Goal: Task Accomplishment & Management: Manage account settings

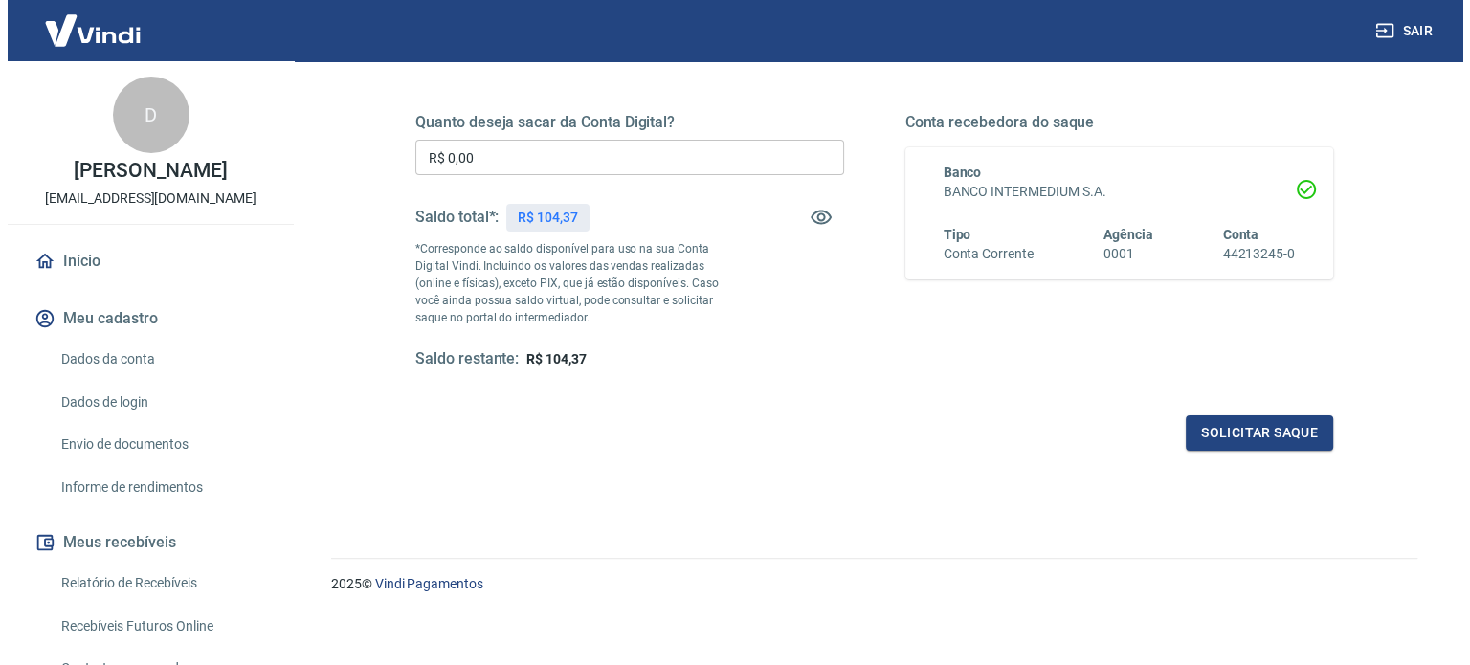
scroll to position [279, 0]
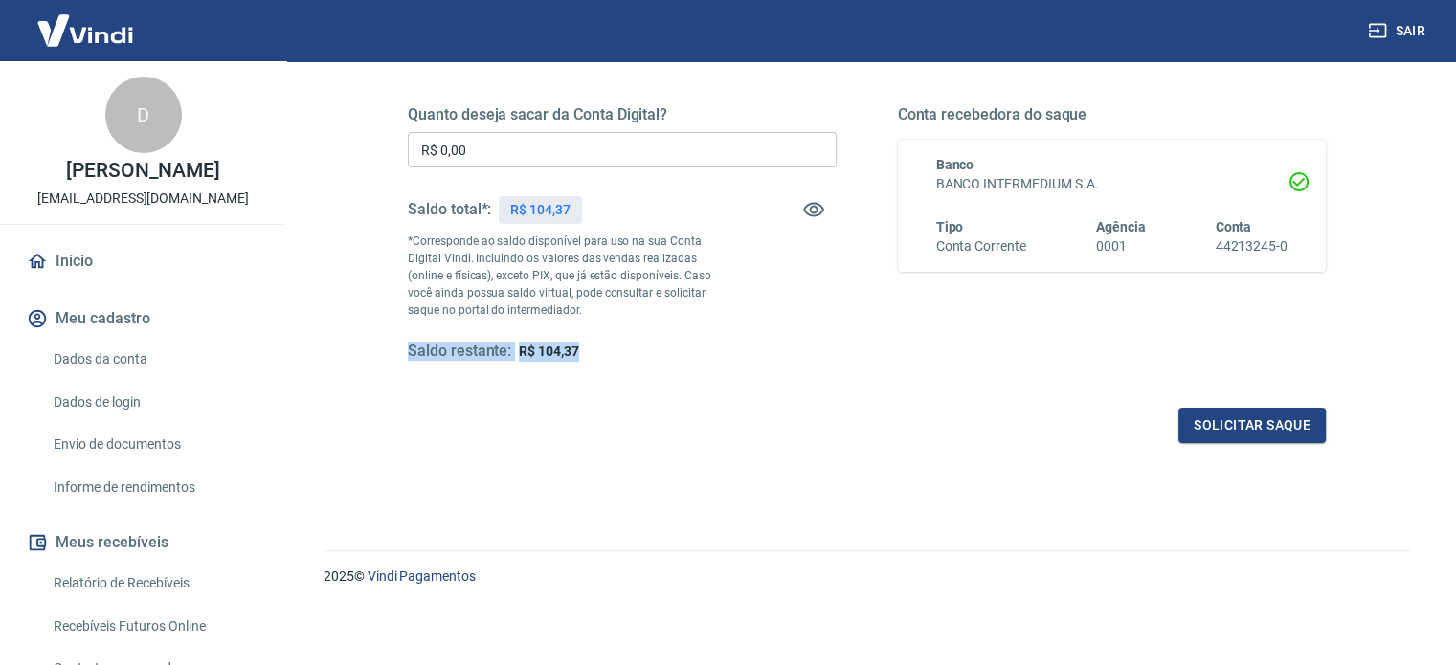
drag, startPoint x: 593, startPoint y: 347, endPoint x: 383, endPoint y: 346, distance: 210.6
click at [381, 346] on div "Quanto deseja sacar da Conta Digital? R$ 0,00 ​ Saldo total*: R$ 104,37 *Corres…" at bounding box center [867, 243] width 1010 height 445
click at [476, 413] on div "Solicitar saque" at bounding box center [867, 425] width 918 height 35
drag, startPoint x: 472, startPoint y: 154, endPoint x: 359, endPoint y: 147, distance: 113.1
click at [371, 145] on div "Quanto deseja sacar da Conta Digital? R$ 0,00 ​ Saldo total*: R$ 104,37 *Corres…" at bounding box center [867, 243] width 1010 height 445
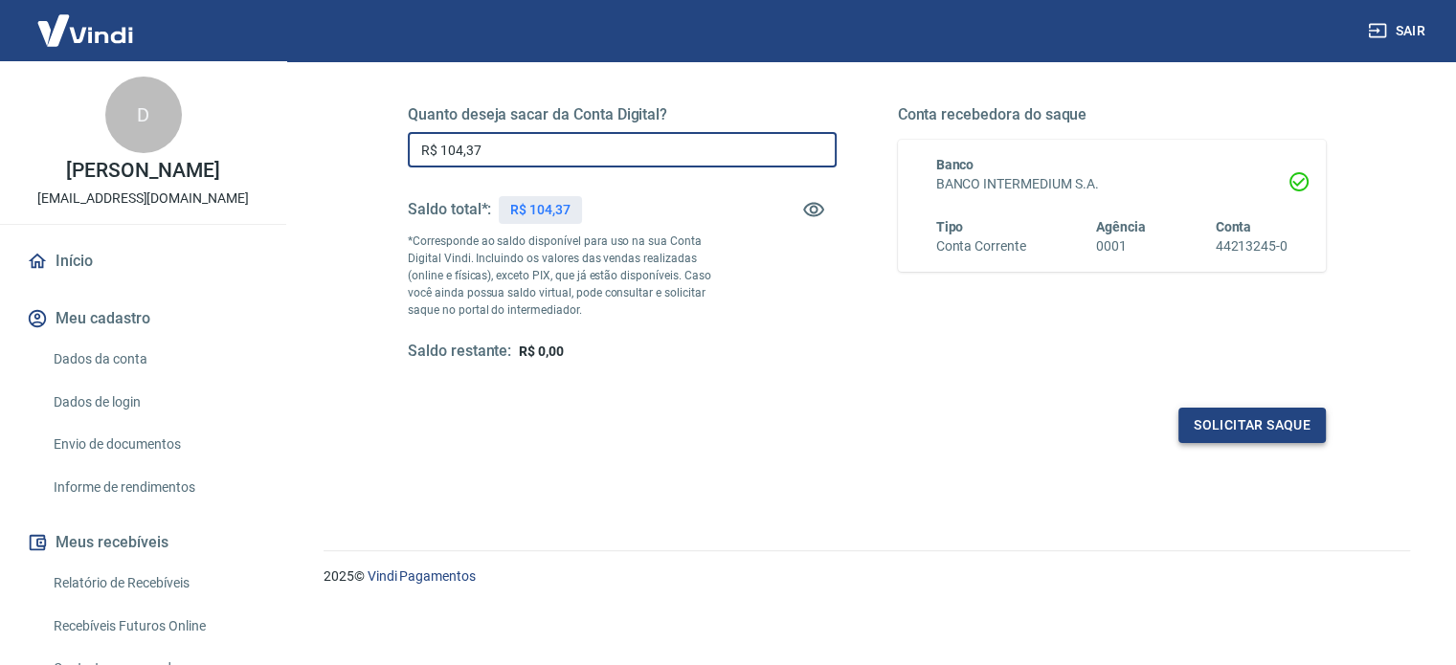
type input "R$ 104,37"
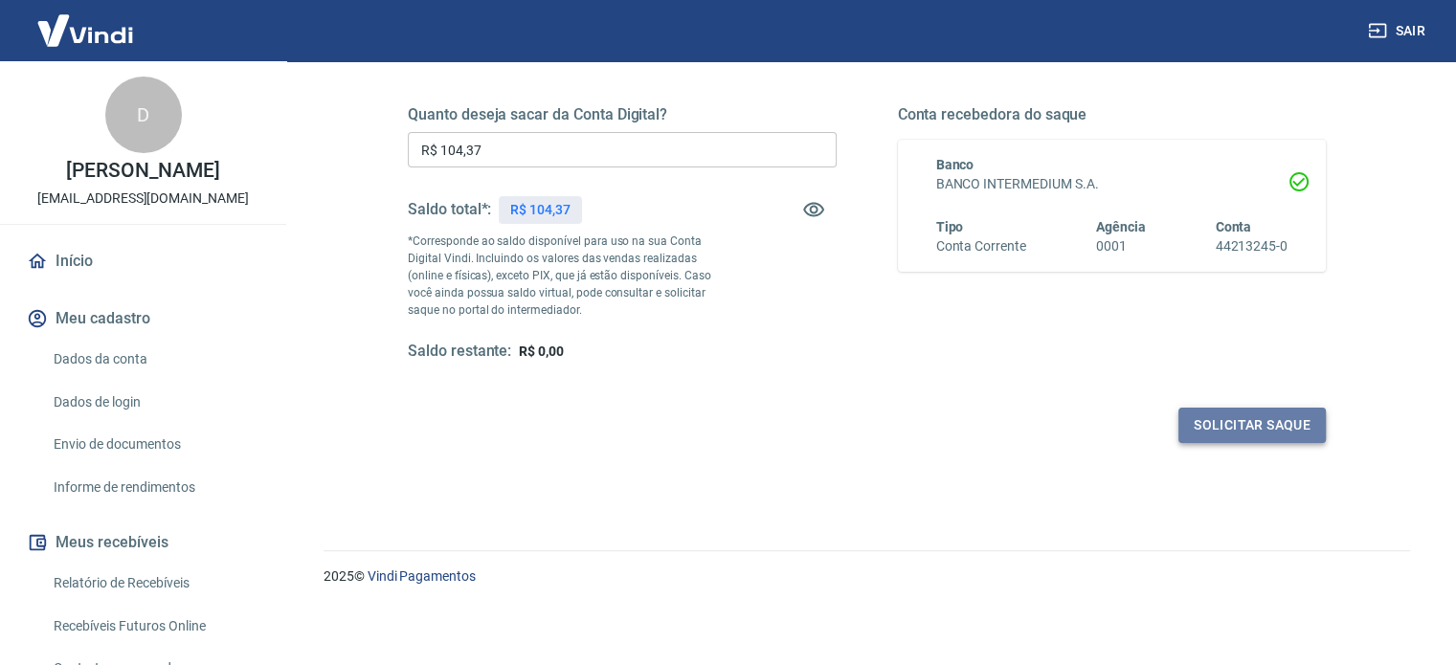
click at [1287, 424] on button "Solicitar saque" at bounding box center [1251, 425] width 147 height 35
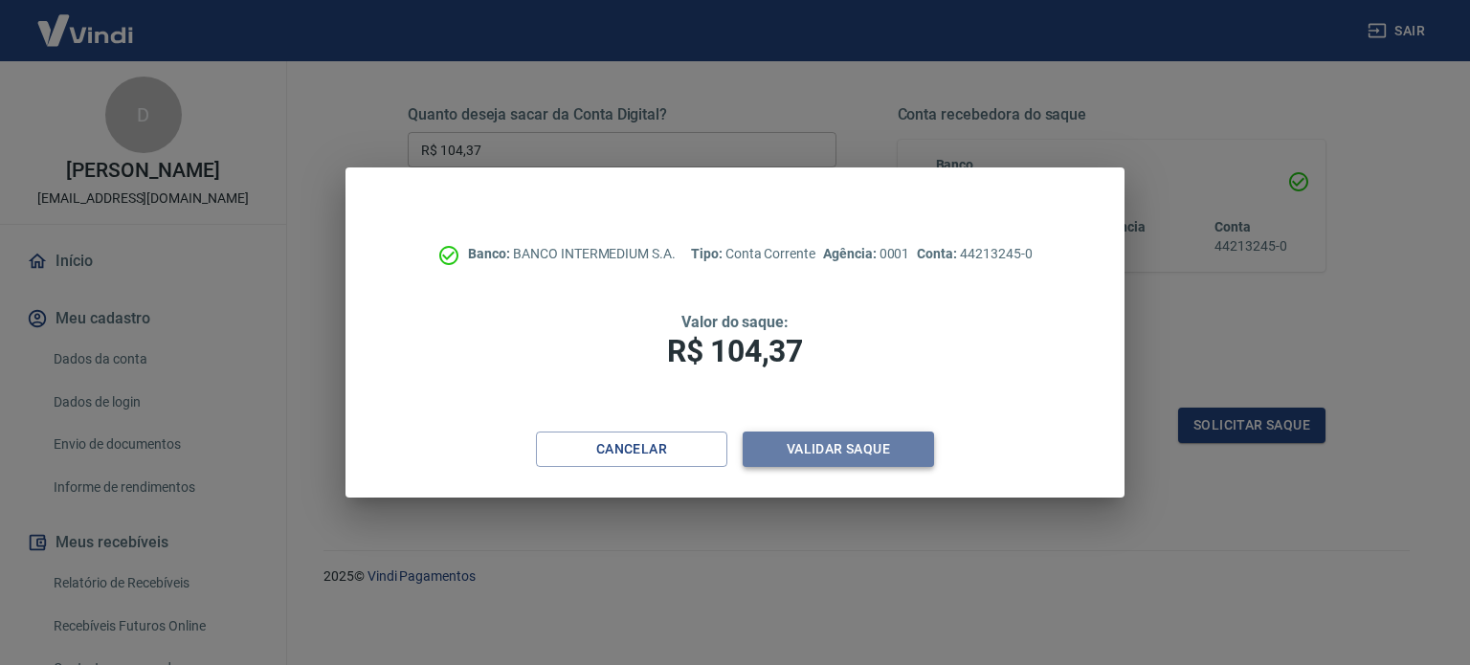
click at [819, 457] on button "Validar saque" at bounding box center [838, 449] width 191 height 35
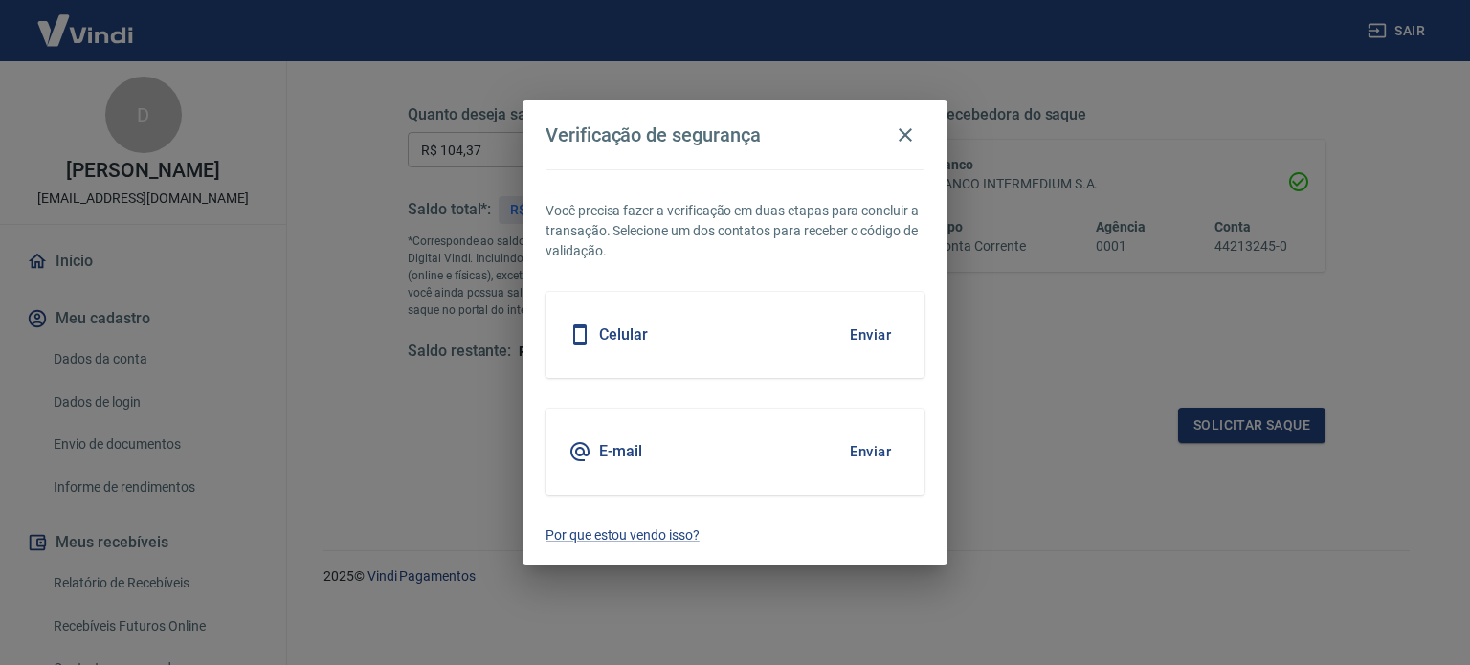
click at [891, 331] on button "Enviar" at bounding box center [870, 335] width 62 height 40
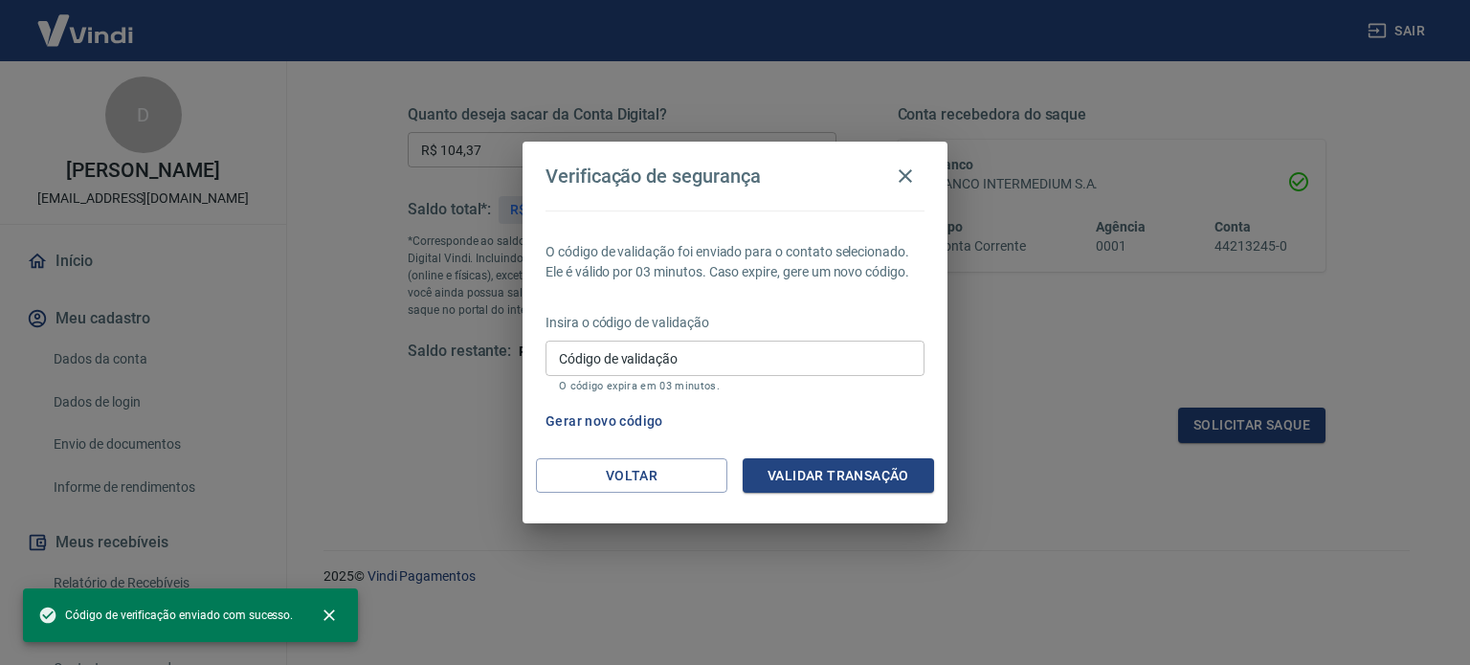
click at [752, 366] on input "Código de validação" at bounding box center [735, 358] width 379 height 35
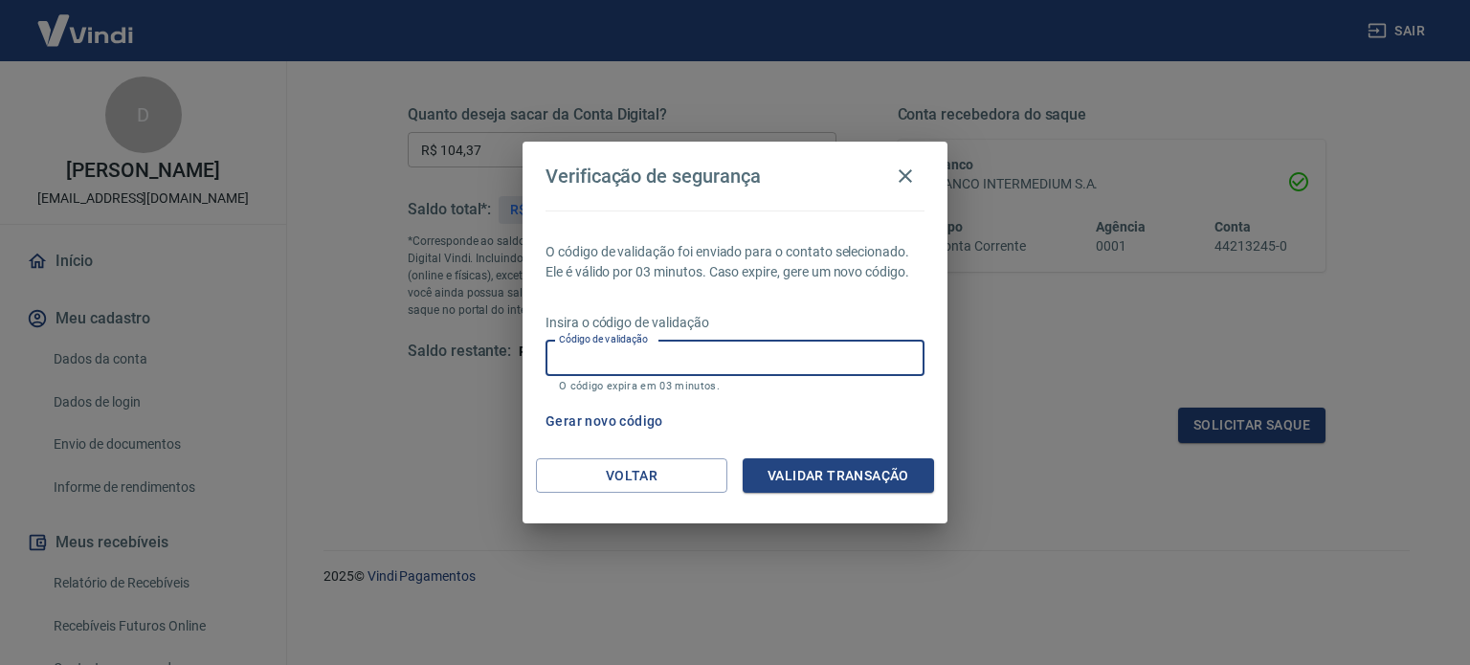
click at [1044, 366] on div "Verificação de segurança O código de validação foi enviado para o contato selec…" at bounding box center [735, 332] width 1470 height 665
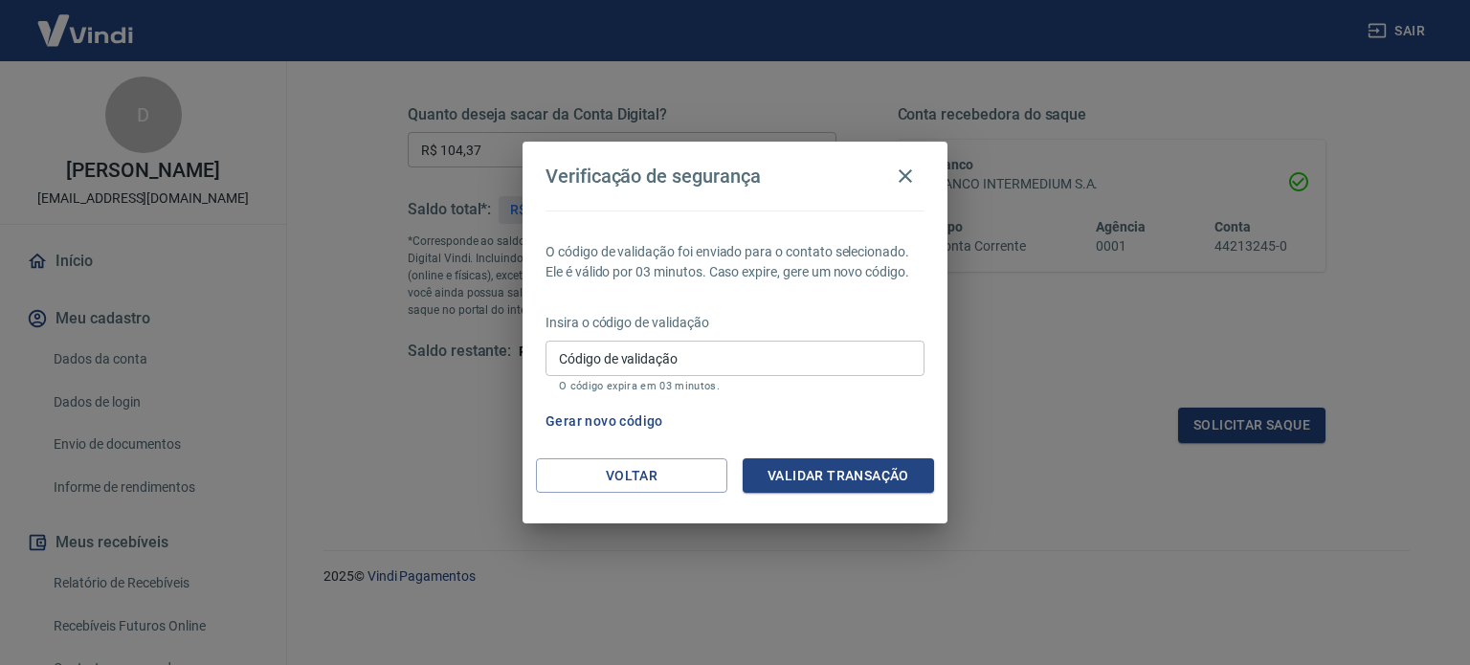
click at [624, 416] on button "Gerar novo código" at bounding box center [604, 421] width 133 height 35
click at [750, 377] on div "Código de validação Código de validação O código expira em 03 minutos." at bounding box center [735, 367] width 379 height 52
click at [745, 347] on input "Código de validação" at bounding box center [735, 358] width 379 height 35
click at [597, 439] on div "O código de validação foi enviado para o contato selecionado. Ele é válido por …" at bounding box center [735, 335] width 425 height 248
click at [632, 472] on button "Voltar" at bounding box center [631, 475] width 191 height 35
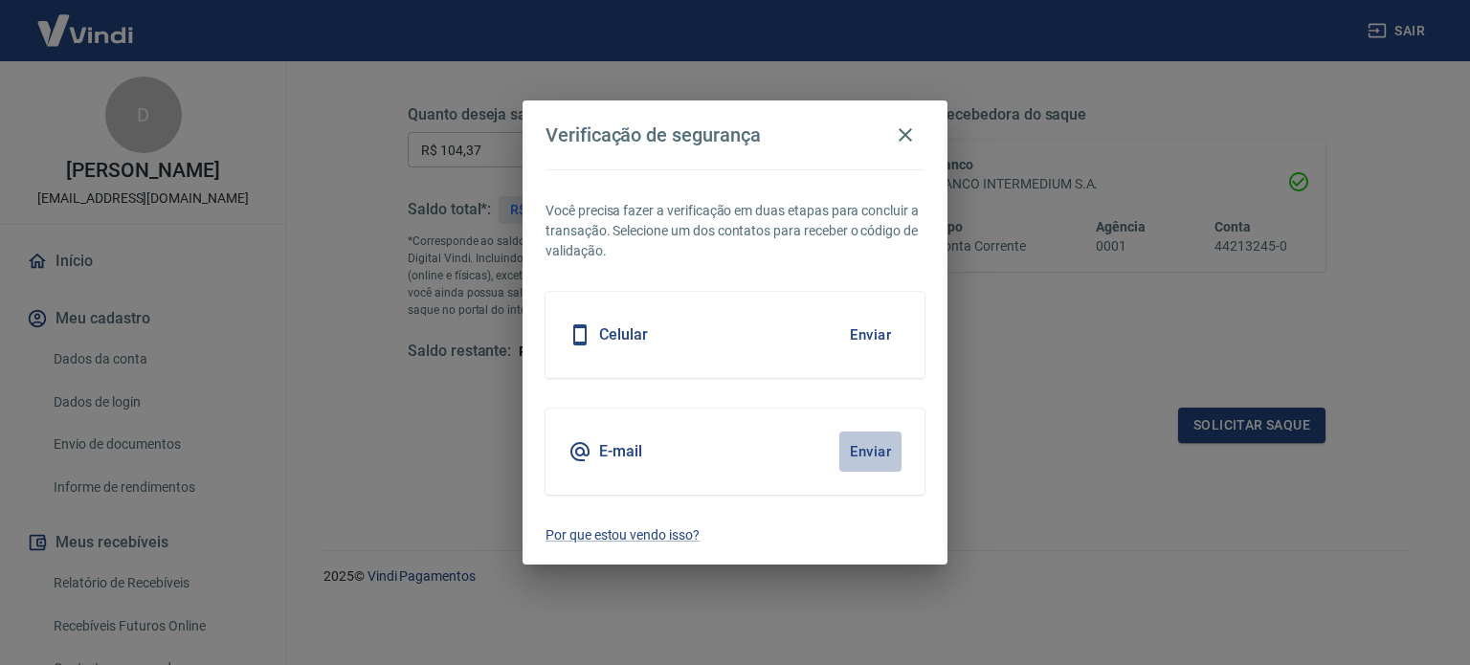
click at [868, 451] on button "Enviar" at bounding box center [870, 452] width 62 height 40
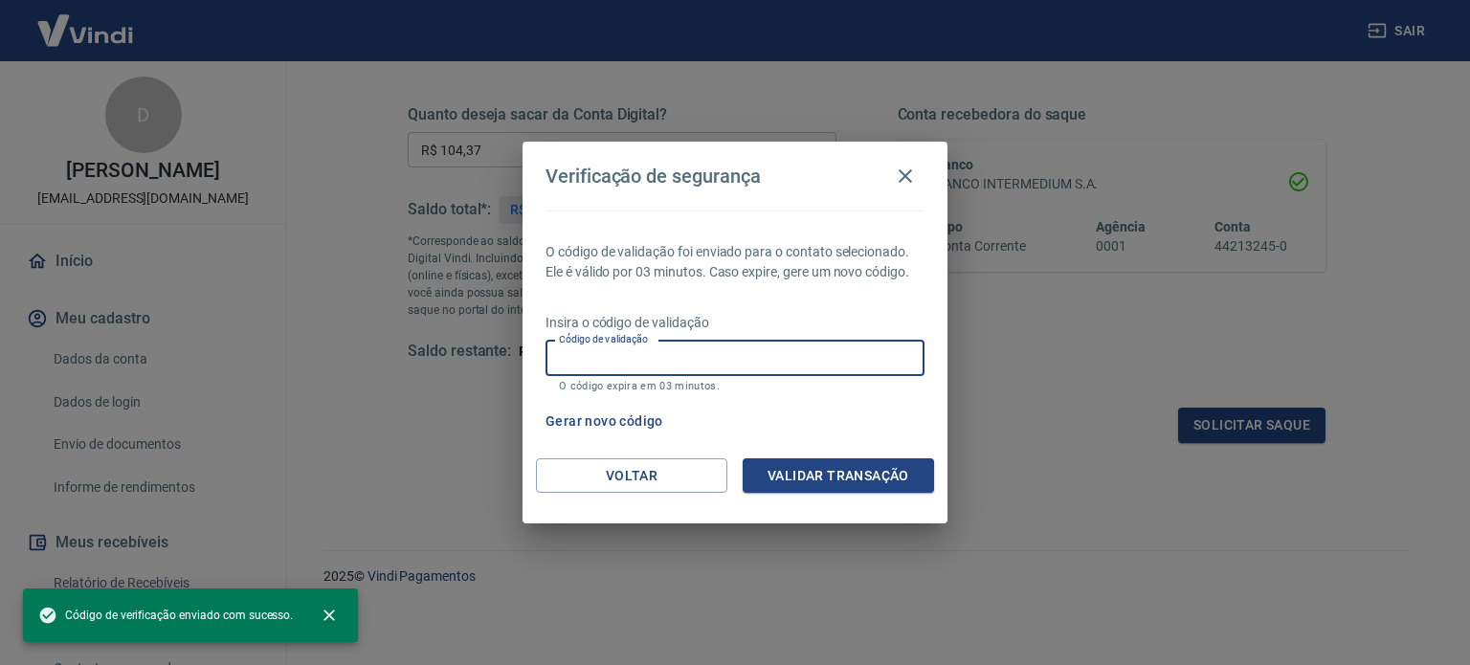
click at [712, 359] on input "Código de validação" at bounding box center [735, 358] width 379 height 35
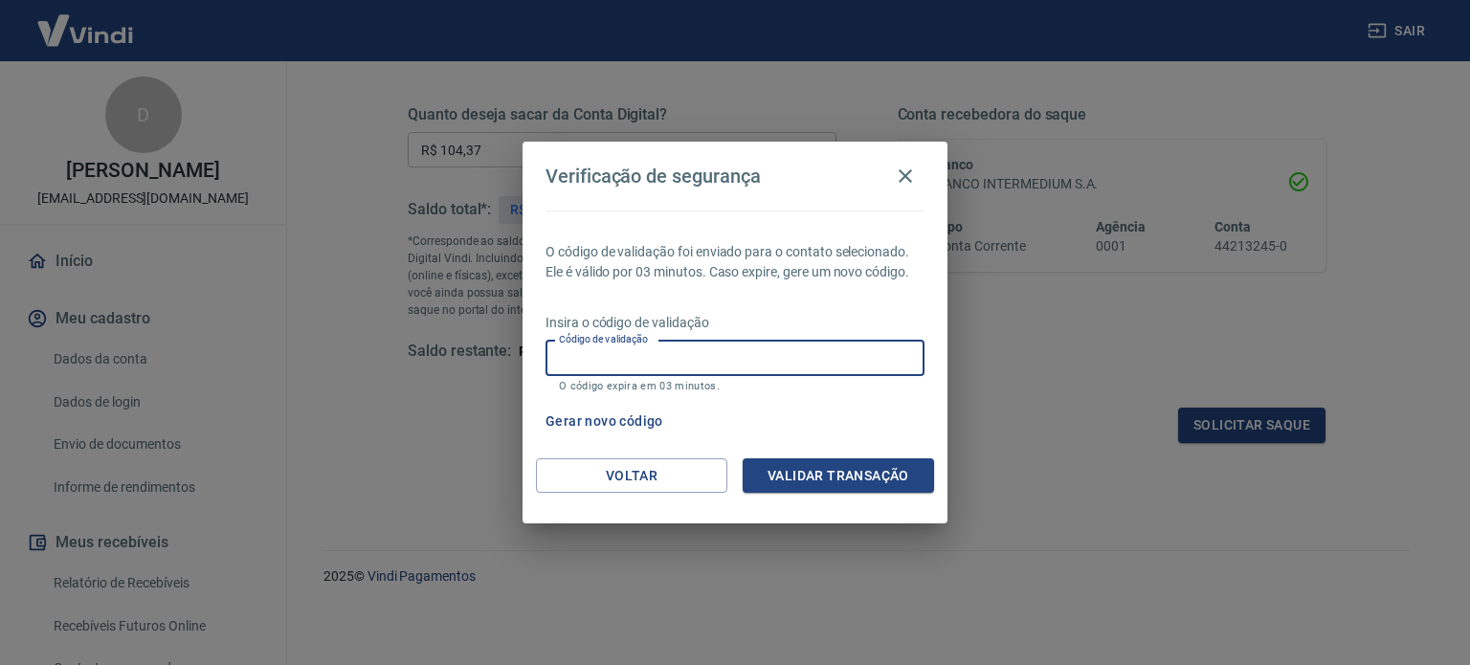
drag, startPoint x: 1469, startPoint y: 0, endPoint x: 643, endPoint y: 370, distance: 905.2
click at [643, 370] on input "Código de validação" at bounding box center [735, 358] width 379 height 35
type input "676645"
click at [862, 481] on button "Validar transação" at bounding box center [838, 475] width 191 height 35
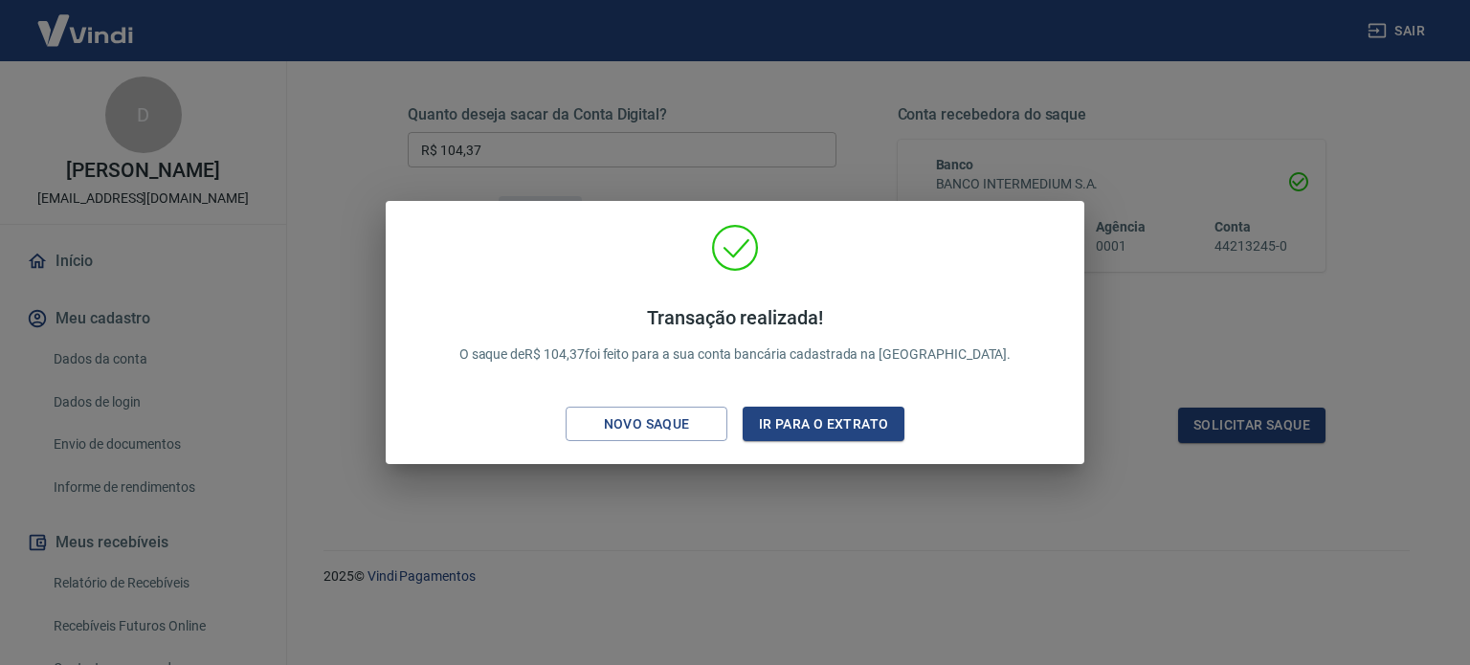
click at [840, 483] on div "Transação realizada! O saque de R$ 104,37 foi feito para a sua conta bancária c…" at bounding box center [735, 332] width 1470 height 665
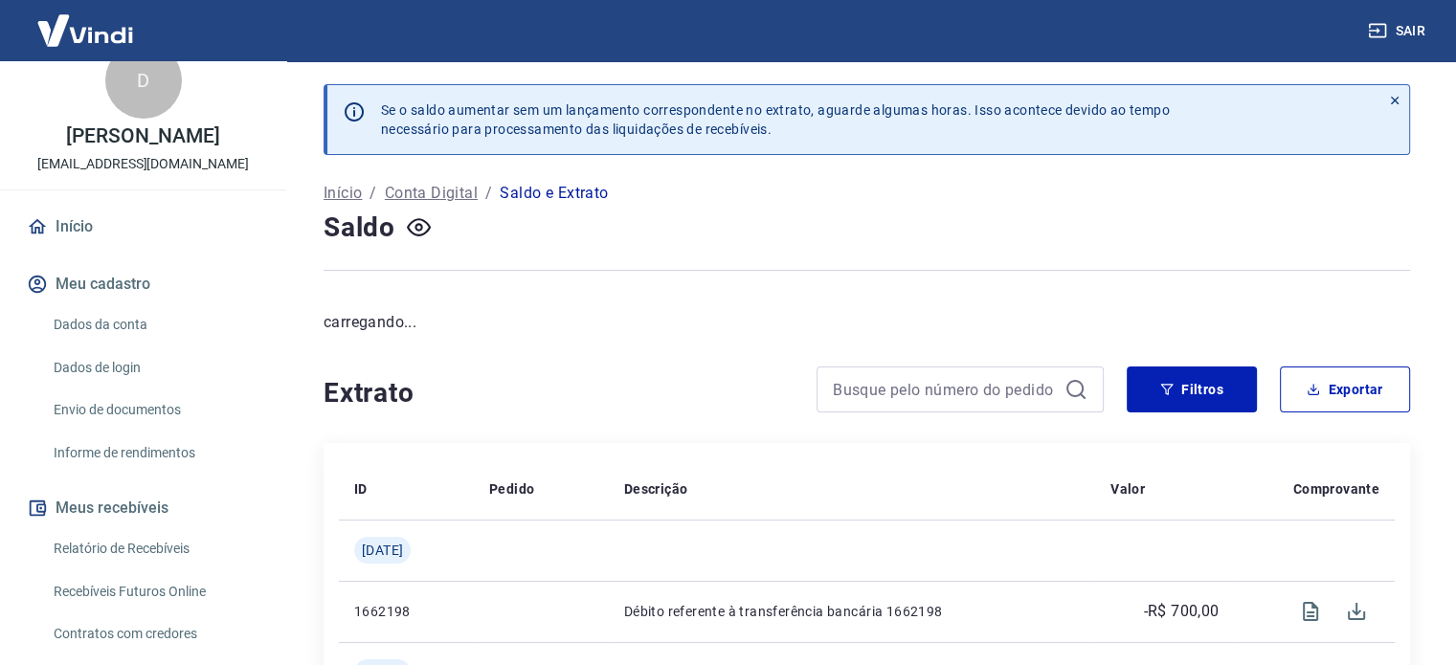
scroll to position [96, 0]
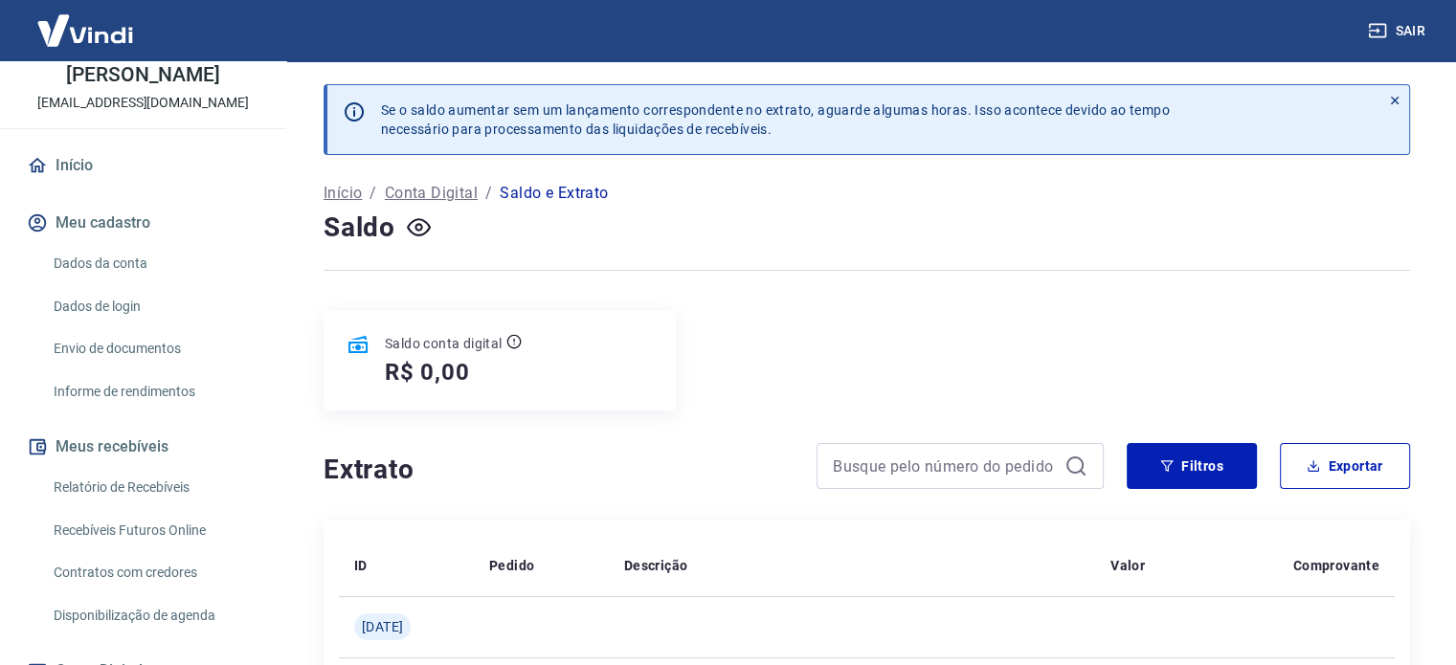
click at [180, 546] on link "Recebíveis Futuros Online" at bounding box center [154, 530] width 217 height 39
